Goal: Check status: Check status

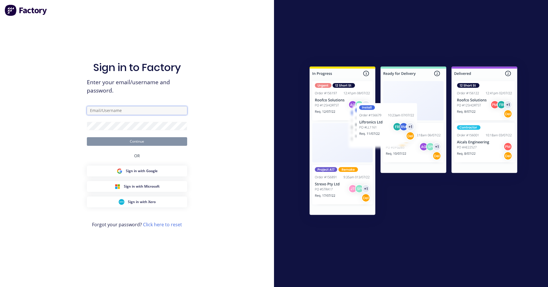
type input "[EMAIL_ADDRESS][DOMAIN_NAME]"
click at [237, 123] on div "Sign in to Factory Enter your email/username and password. [EMAIL_ADDRESS][DOMA…" at bounding box center [137, 143] width 274 height 287
click at [147, 144] on button "Continue" at bounding box center [137, 141] width 100 height 9
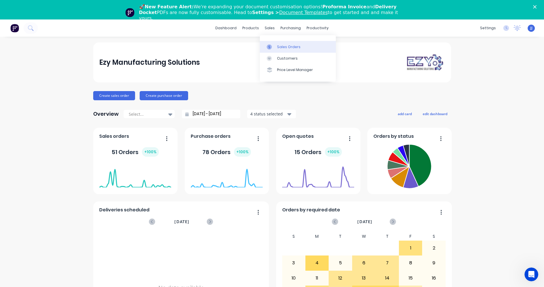
click at [276, 47] on link "Sales Orders" at bounding box center [298, 46] width 76 height 11
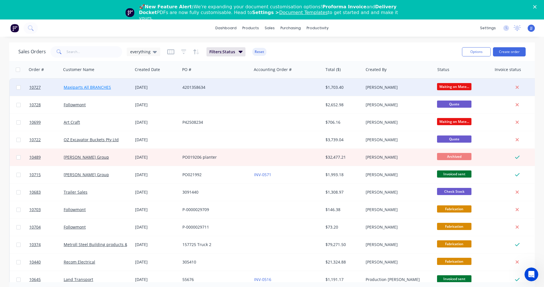
click at [97, 88] on link "Maxiparts All BRANCHES" at bounding box center [87, 87] width 47 height 5
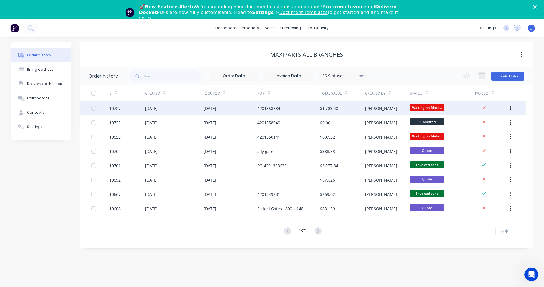
click at [237, 111] on div "[DATE]" at bounding box center [231, 108] width 54 height 14
